Goal: Check status: Check status

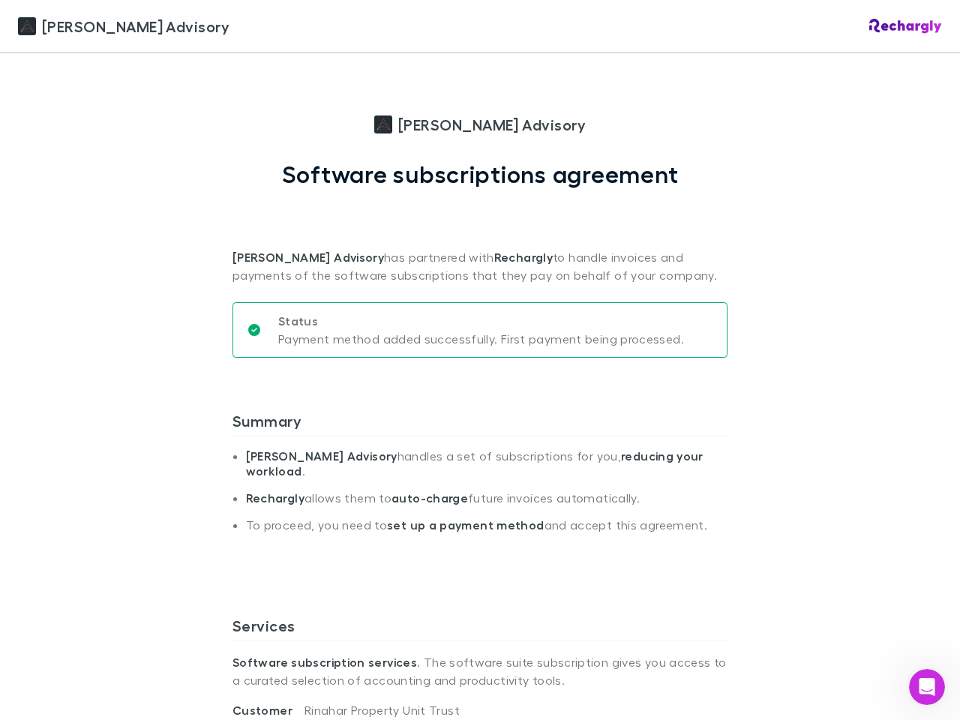
click at [480, 360] on div "Status Payment method added successfully. First payment being processed." at bounding box center [479, 335] width 495 height 103
click at [927, 687] on icon "Open Intercom Messenger" at bounding box center [927, 687] width 25 height 25
